Goal: Check status: Check status

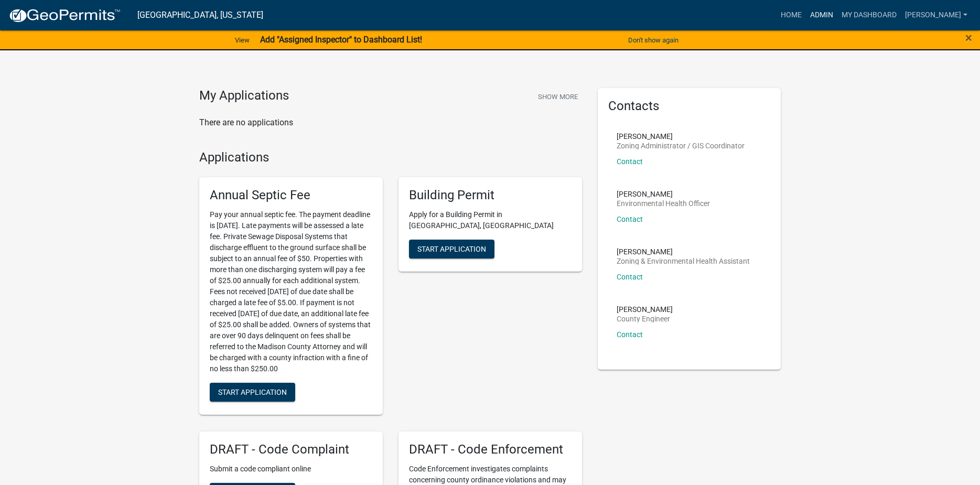
click at [827, 13] on link "Admin" at bounding box center [821, 15] width 31 height 20
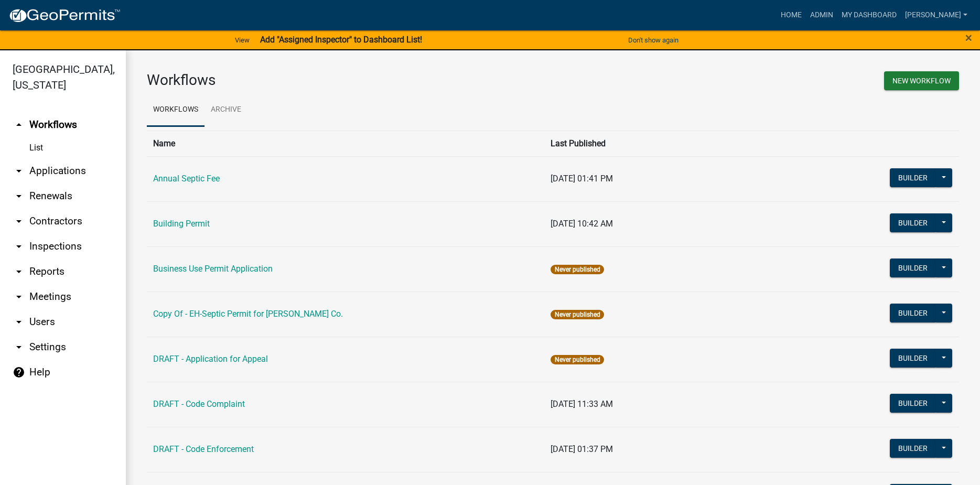
click at [58, 158] on link "arrow_drop_down Applications" at bounding box center [63, 170] width 126 height 25
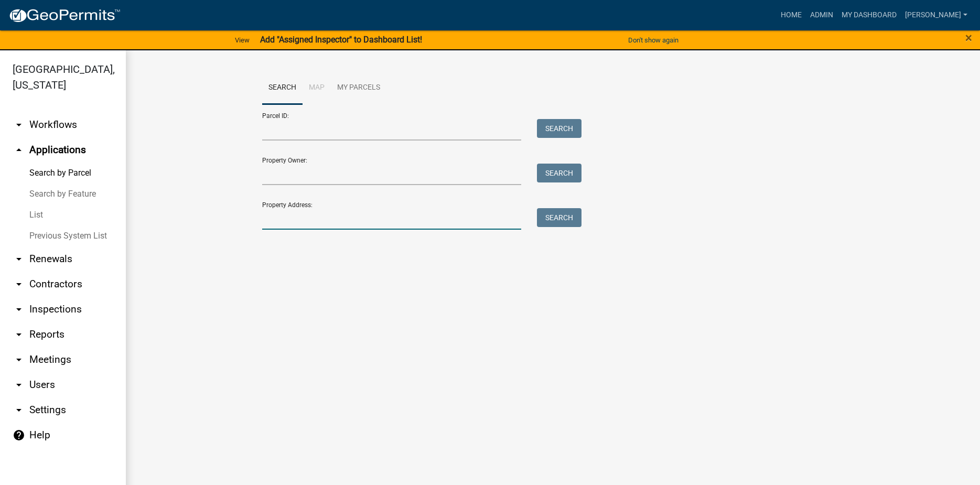
click at [287, 222] on input "Property Address:" at bounding box center [392, 219] width 260 height 22
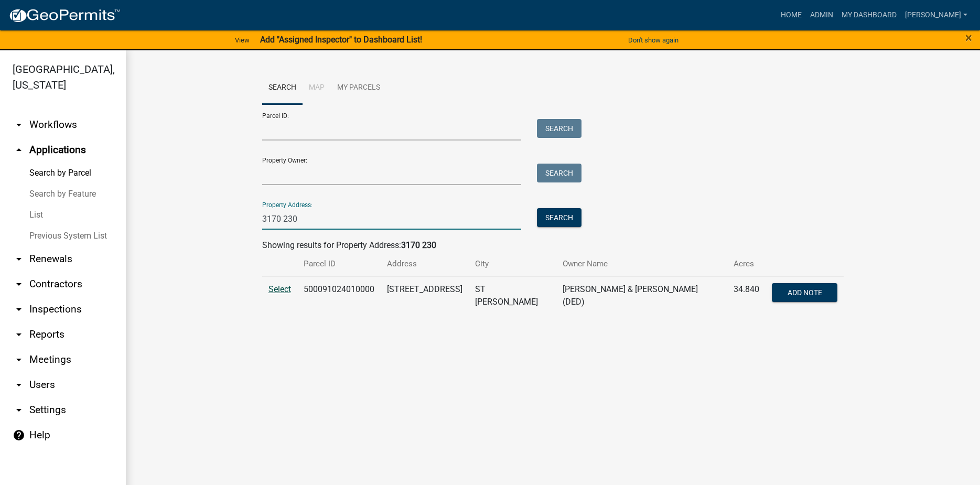
type input "3170 230"
click at [275, 293] on span "Select" at bounding box center [279, 289] width 23 height 10
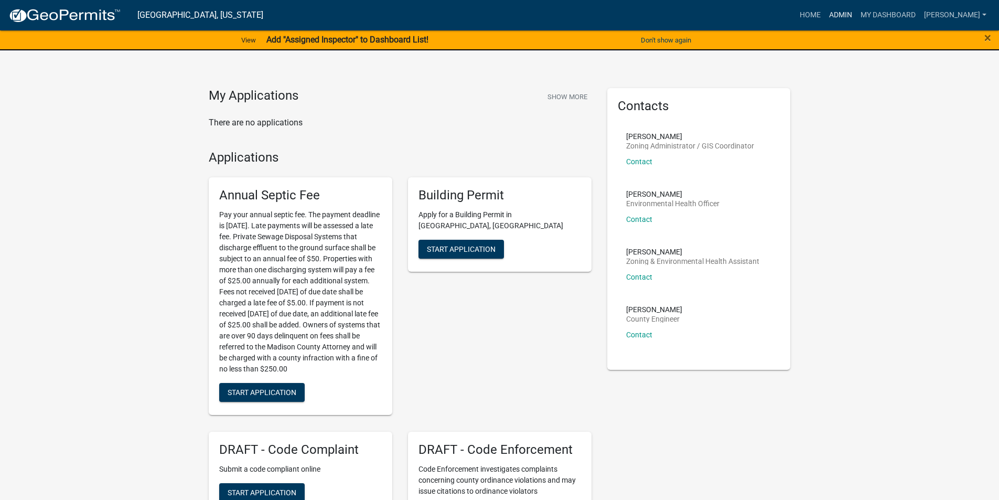
click at [849, 15] on link "Admin" at bounding box center [840, 15] width 31 height 20
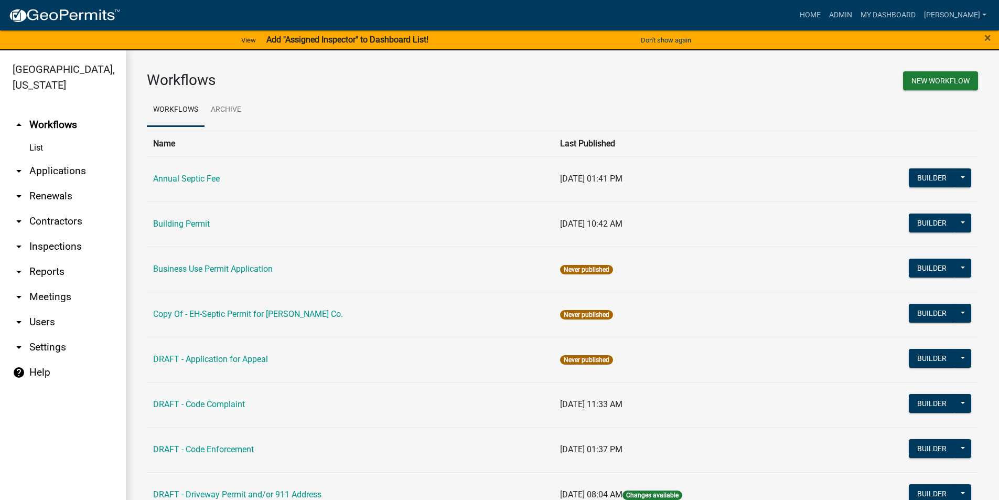
click at [76, 158] on link "arrow_drop_down Applications" at bounding box center [63, 170] width 126 height 25
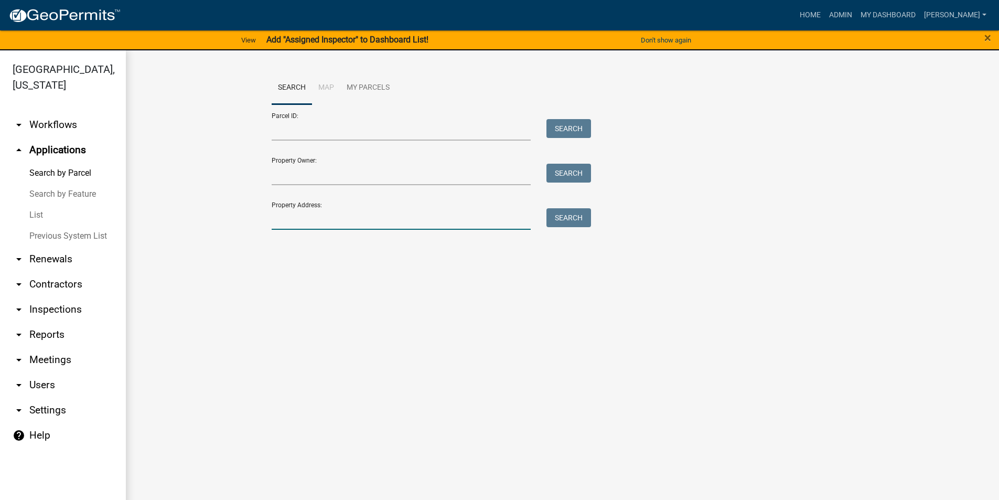
click at [296, 220] on input "Property Address:" at bounding box center [402, 219] width 260 height 22
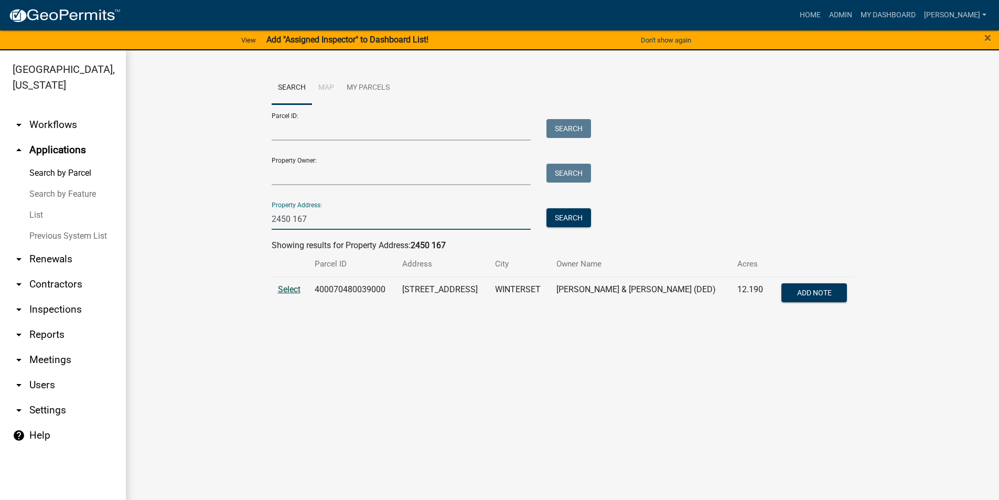
type input "2450 167"
click at [289, 289] on span "Select" at bounding box center [289, 289] width 23 height 10
